Goal: Task Accomplishment & Management: Manage account settings

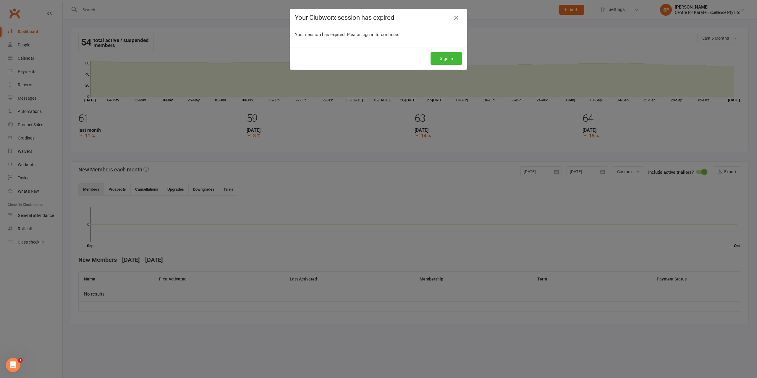
scroll to position [142, 0]
click at [445, 58] on button "Sign In" at bounding box center [447, 58] width 32 height 12
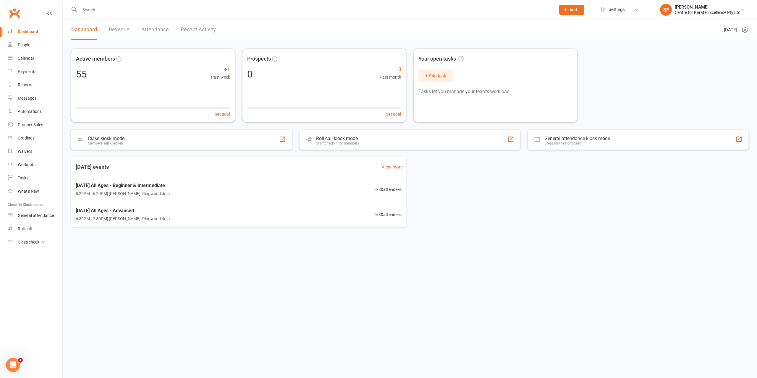
click at [34, 28] on link "Dashboard" at bounding box center [35, 31] width 55 height 13
click at [17, 13] on link "Clubworx" at bounding box center [14, 13] width 15 height 15
click at [27, 151] on div "Waivers" at bounding box center [25, 151] width 14 height 5
click at [23, 41] on link "People" at bounding box center [35, 44] width 55 height 13
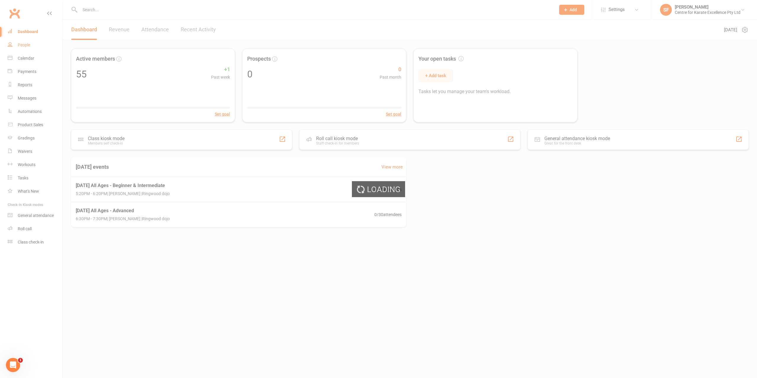
select select "100"
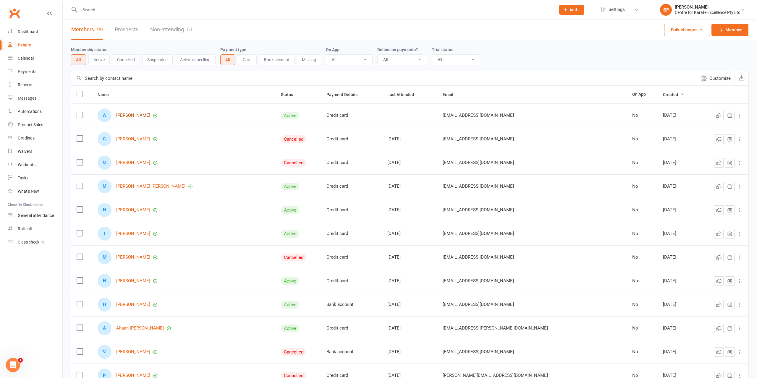
click at [135, 114] on link "[PERSON_NAME]" at bounding box center [133, 115] width 34 height 5
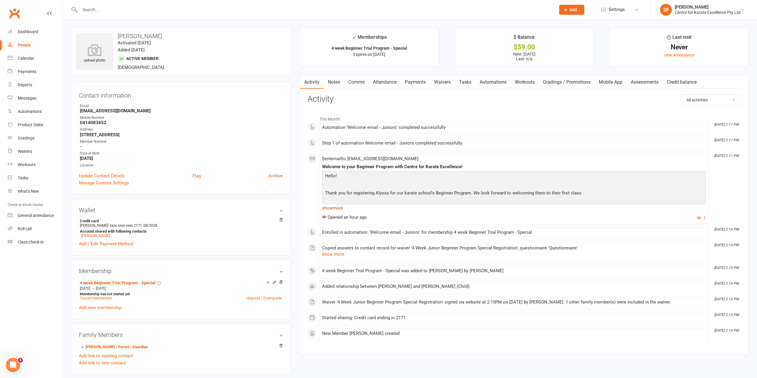
click at [338, 209] on link "show more" at bounding box center [514, 208] width 384 height 8
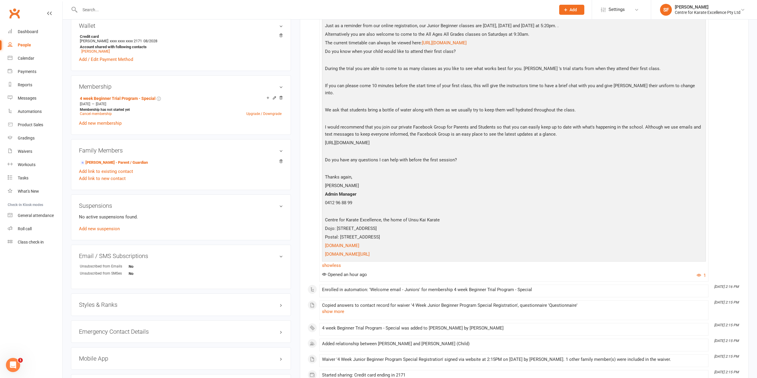
scroll to position [247, 0]
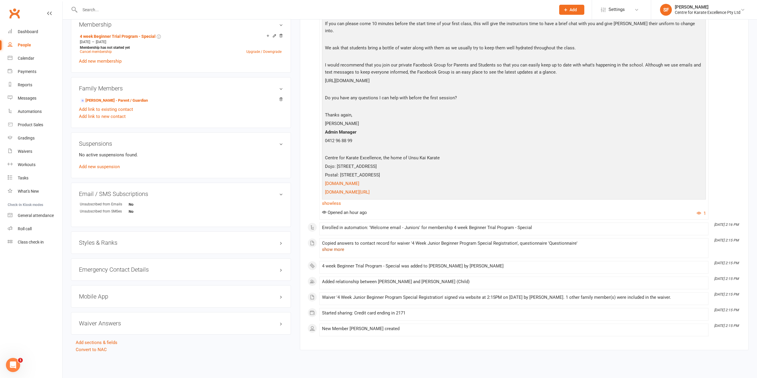
click at [338, 246] on button "show more" at bounding box center [333, 249] width 22 height 7
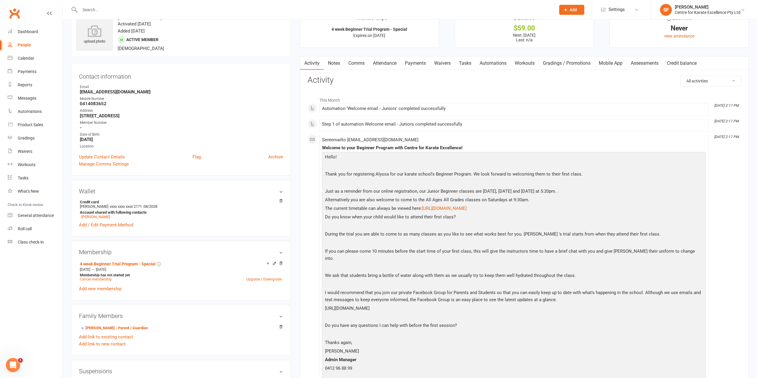
scroll to position [0, 0]
